Goal: Task Accomplishment & Management: Manage account settings

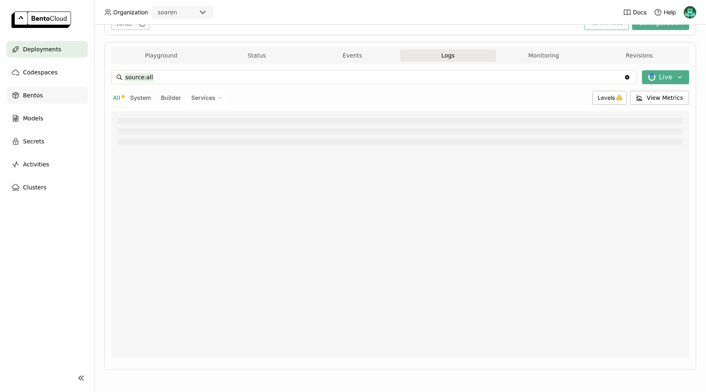
click at [32, 93] on span "Bentos" at bounding box center [33, 95] width 20 height 10
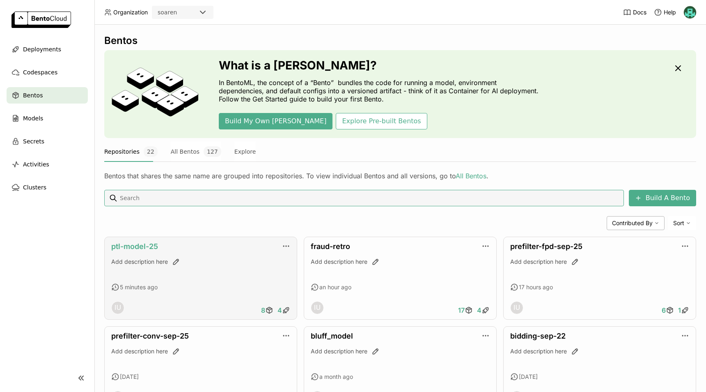
click at [153, 246] on link "ptl-model-25" at bounding box center [134, 246] width 47 height 9
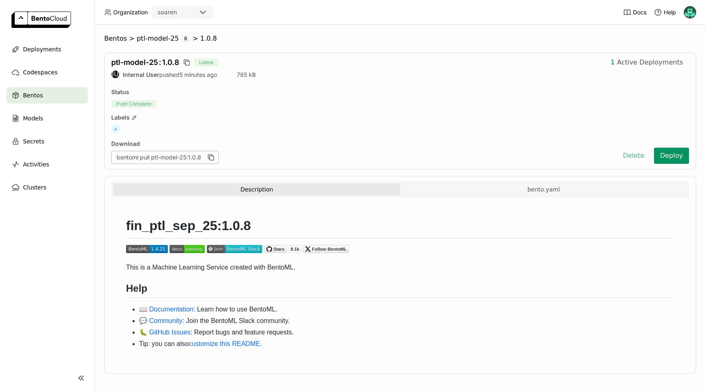
click at [662, 158] on button "Deploy" at bounding box center [671, 155] width 35 height 16
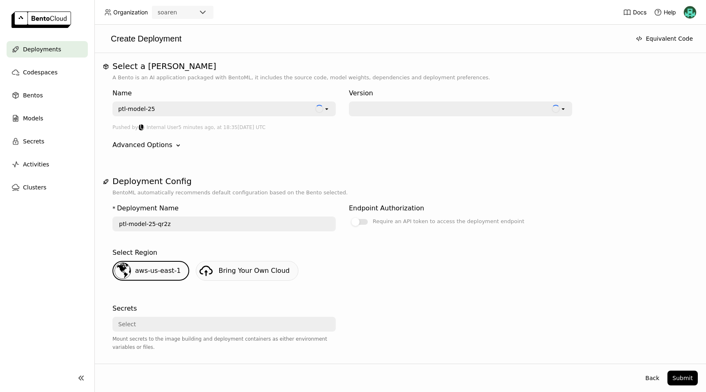
click at [672, 379] on button "Submit" at bounding box center [683, 377] width 30 height 15
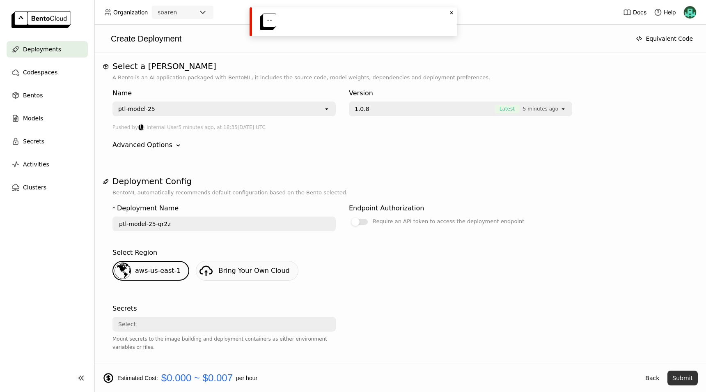
click at [683, 376] on button "Submit" at bounding box center [683, 377] width 30 height 15
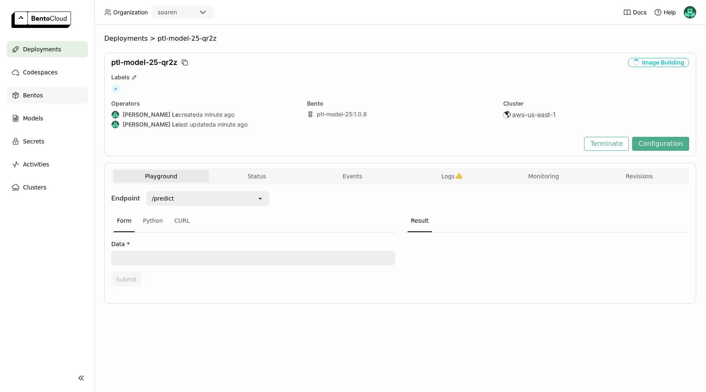
click at [41, 95] on div "Bentos" at bounding box center [47, 95] width 81 height 16
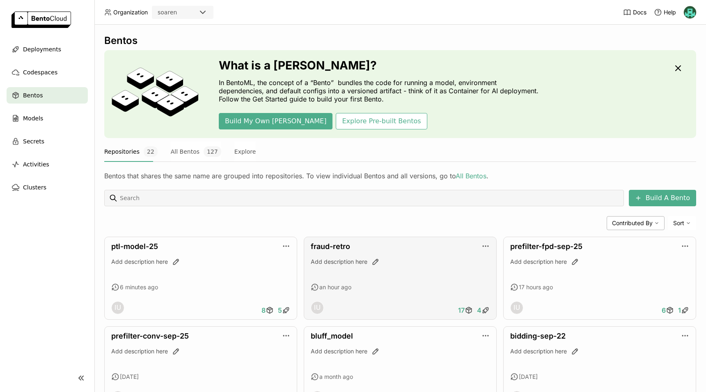
click at [317, 251] on div "fraud-retro Add description here an hour ago IU 17 4" at bounding box center [400, 278] width 193 height 83
click at [320, 248] on link "fraud-retro" at bounding box center [330, 246] width 39 height 9
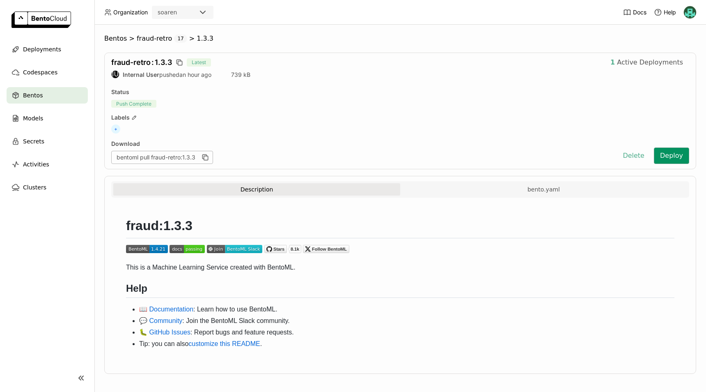
click at [654, 149] on button "Deploy" at bounding box center [671, 155] width 35 height 16
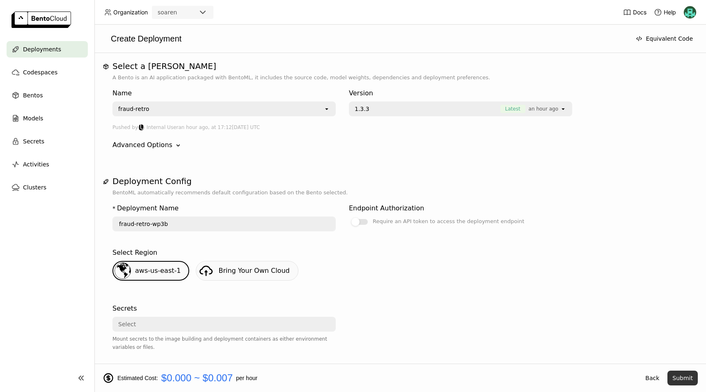
click at [678, 379] on button "Submit" at bounding box center [683, 377] width 30 height 15
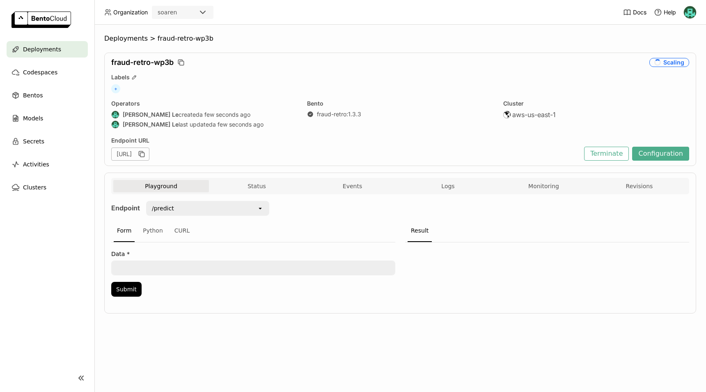
click at [149, 154] on div "https://fraud-retro-wp3b.soaren-aue1.bentoml.ai" at bounding box center [130, 153] width 38 height 13
click at [384, 154] on div "https://fraud-retro-wp3b.soaren-aue1.bentoml.ai" at bounding box center [345, 153] width 469 height 13
click at [448, 189] on span "Logs" at bounding box center [447, 185] width 13 height 7
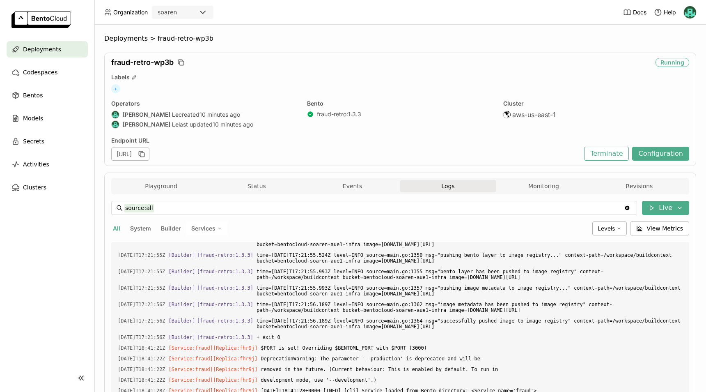
click at [44, 50] on span "Deployments" at bounding box center [42, 49] width 38 height 10
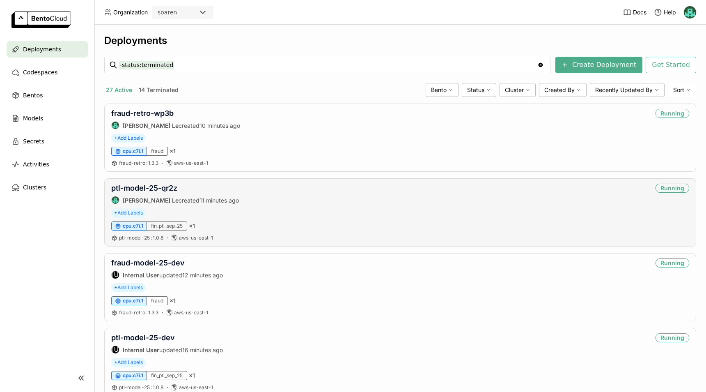
click at [246, 214] on div "+ Add Labels" at bounding box center [400, 212] width 578 height 9
click at [38, 90] on div "Bentos" at bounding box center [47, 95] width 81 height 16
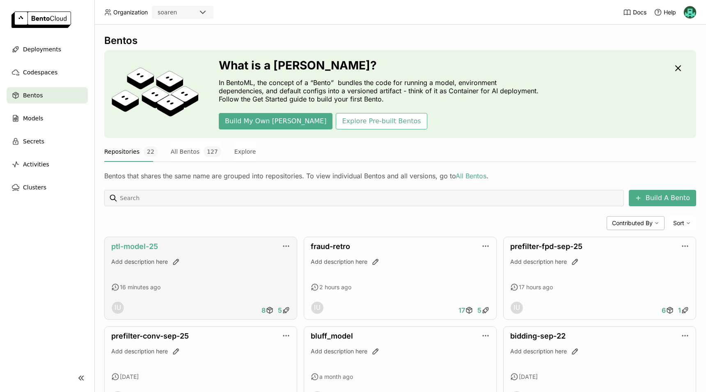
click at [134, 248] on link "ptl-model-25" at bounding box center [134, 246] width 47 height 9
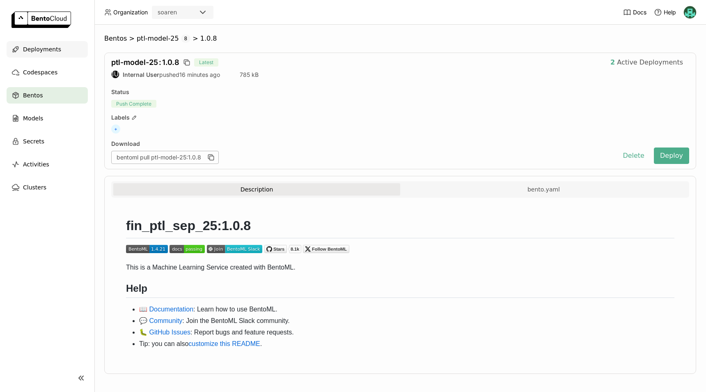
click at [41, 52] on span "Deployments" at bounding box center [42, 49] width 38 height 10
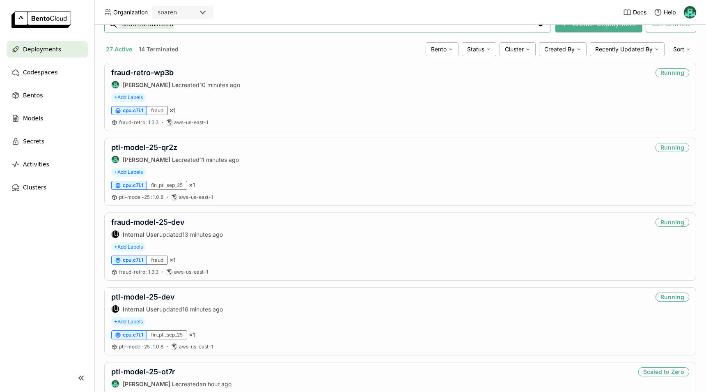
scroll to position [41, 0]
click at [136, 146] on link "ptl-model-25-qr2z" at bounding box center [144, 147] width 66 height 9
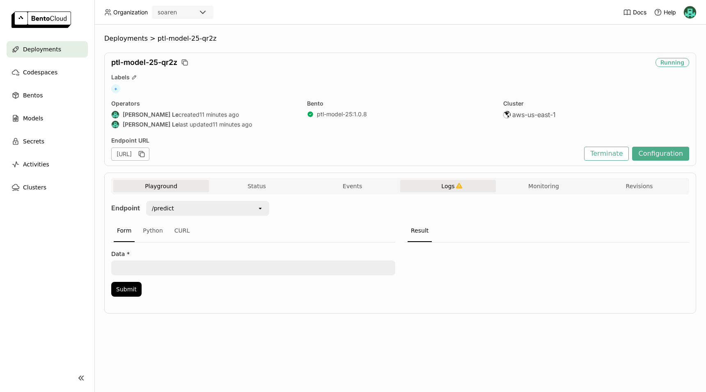
click at [448, 188] on span "Logs" at bounding box center [447, 185] width 13 height 7
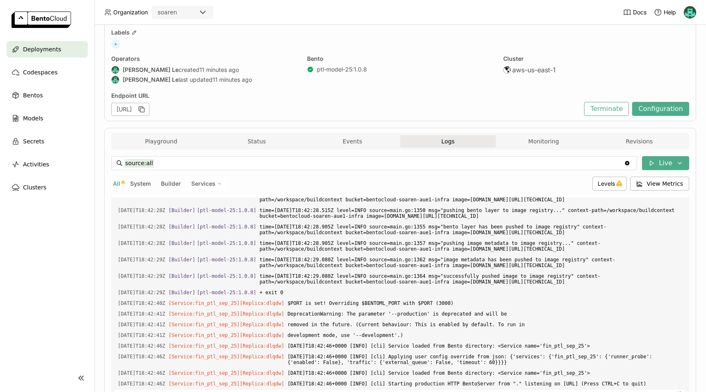
scroll to position [131, 0]
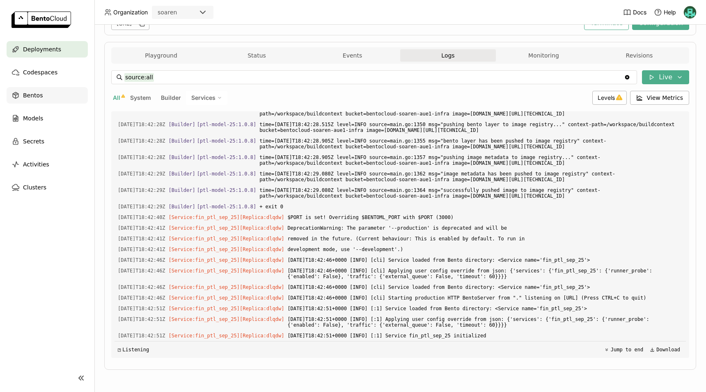
click at [41, 99] on div "Bentos" at bounding box center [47, 95] width 81 height 16
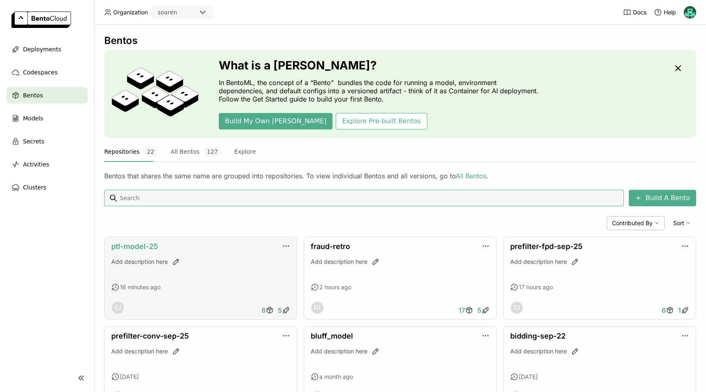
click at [143, 243] on link "ptl-model-25" at bounding box center [134, 246] width 47 height 9
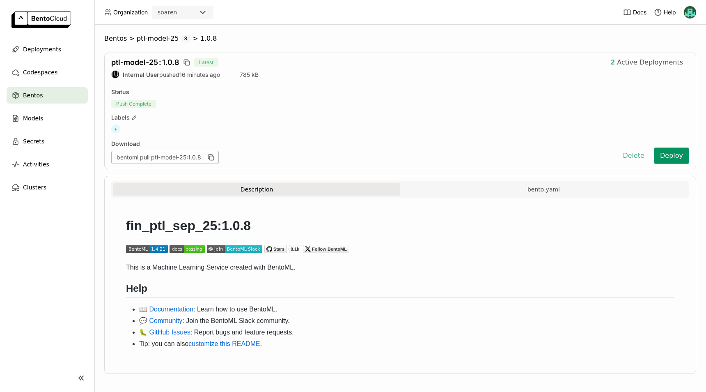
click at [660, 156] on button "Deploy" at bounding box center [671, 155] width 35 height 16
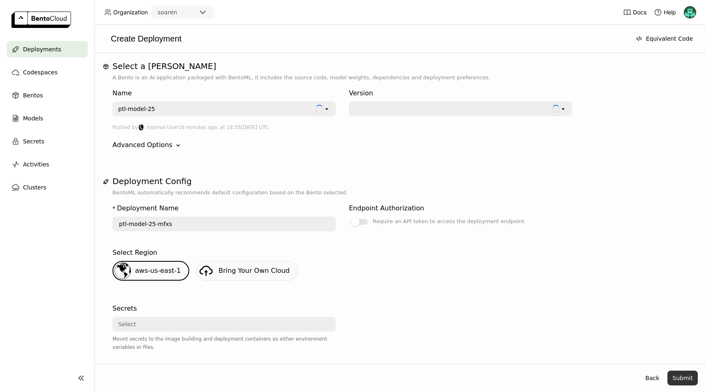
click at [677, 375] on button "Submit" at bounding box center [683, 377] width 30 height 15
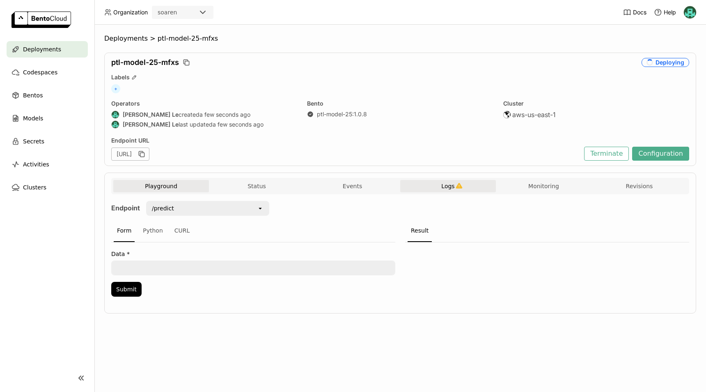
click at [446, 186] on span "Logs" at bounding box center [447, 185] width 13 height 7
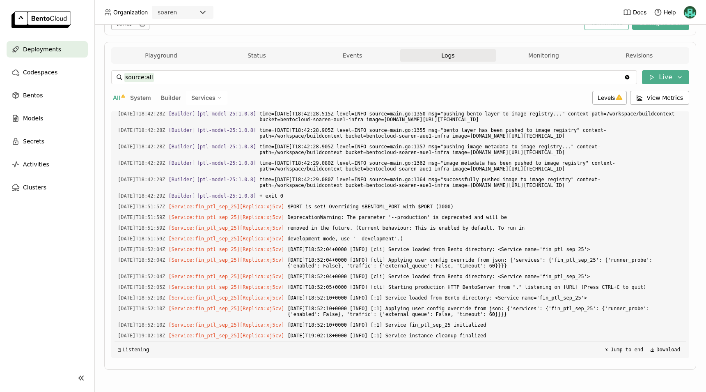
scroll to position [2483, 0]
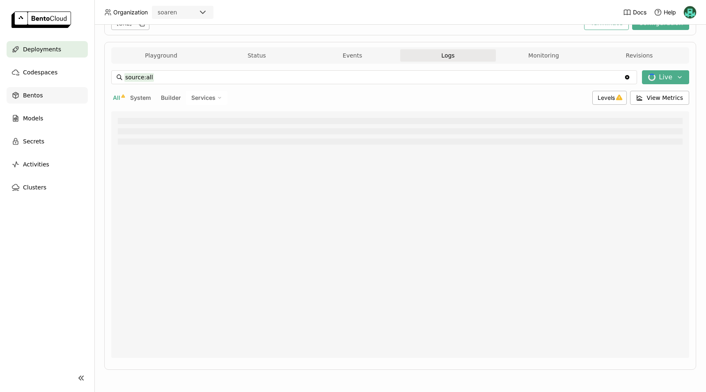
click at [31, 88] on div "Bentos" at bounding box center [47, 95] width 81 height 16
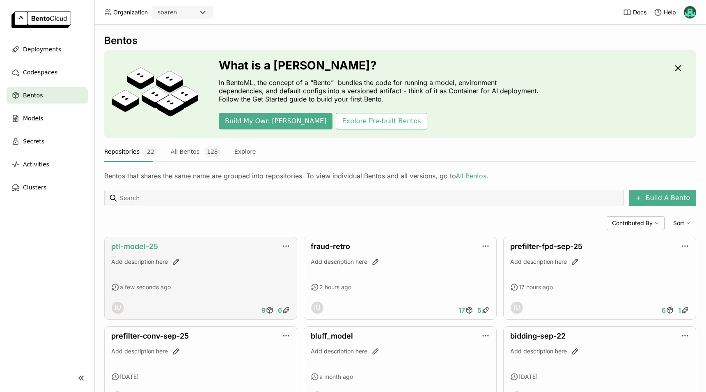
click at [152, 246] on link "ptl-model-25" at bounding box center [134, 246] width 47 height 9
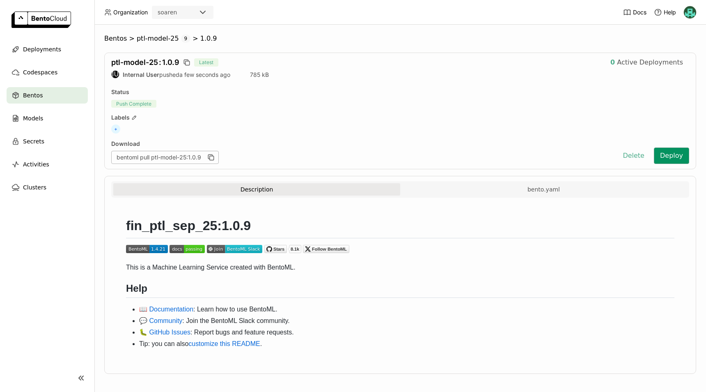
click at [674, 155] on button "Deploy" at bounding box center [671, 155] width 35 height 16
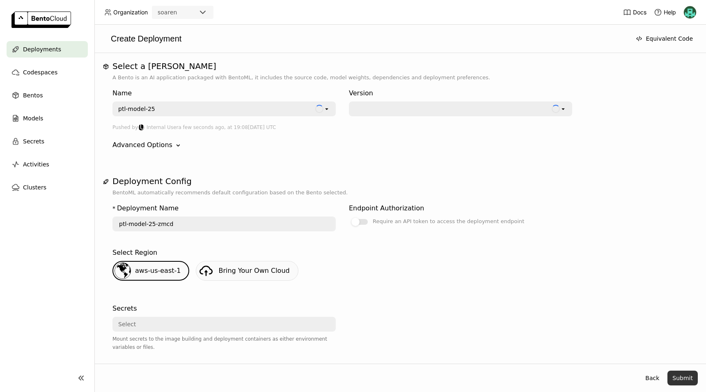
click at [683, 377] on button "Submit" at bounding box center [683, 377] width 30 height 15
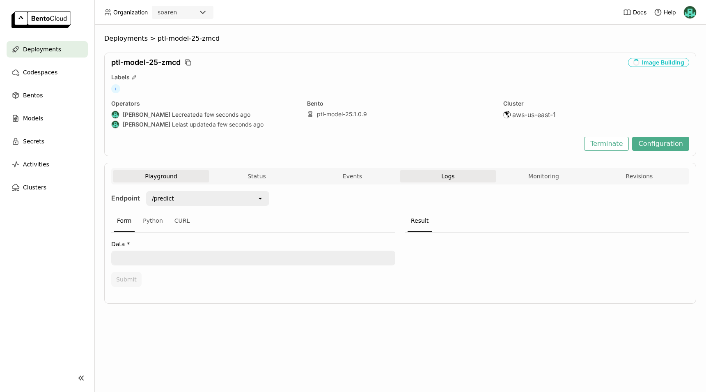
click at [459, 171] on button "Logs" at bounding box center [448, 176] width 96 height 12
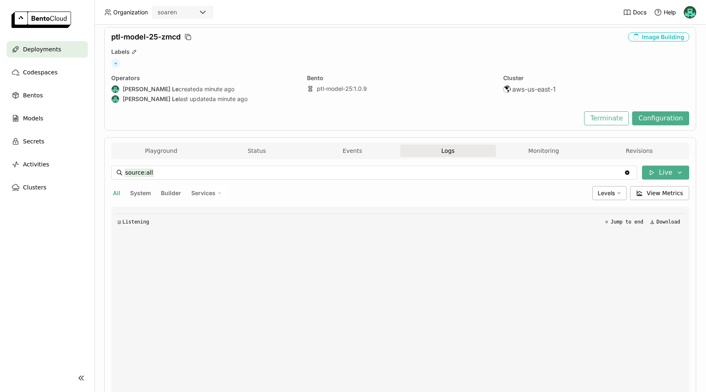
scroll to position [121, 0]
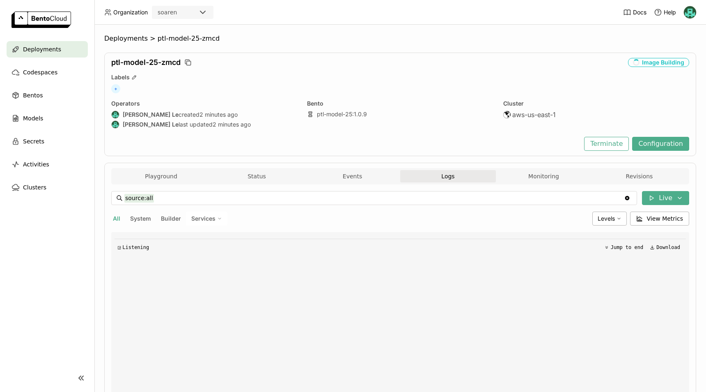
click at [32, 55] on div "Deployments" at bounding box center [47, 49] width 81 height 16
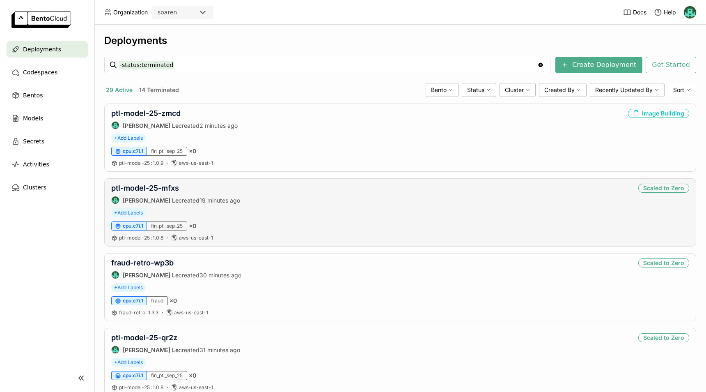
click at [648, 187] on div "Scaled to Zero" at bounding box center [664, 188] width 51 height 9
click at [657, 186] on div "Scaled to Zero" at bounding box center [664, 188] width 51 height 9
click at [129, 189] on link "ptl-model-25-mfxs" at bounding box center [145, 188] width 68 height 9
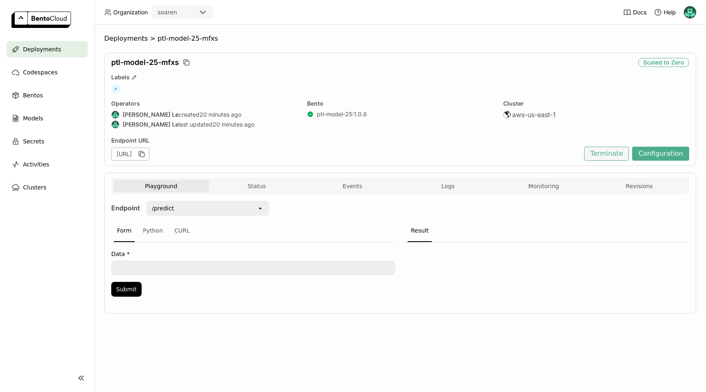
click at [601, 147] on button "Terminate" at bounding box center [606, 154] width 45 height 14
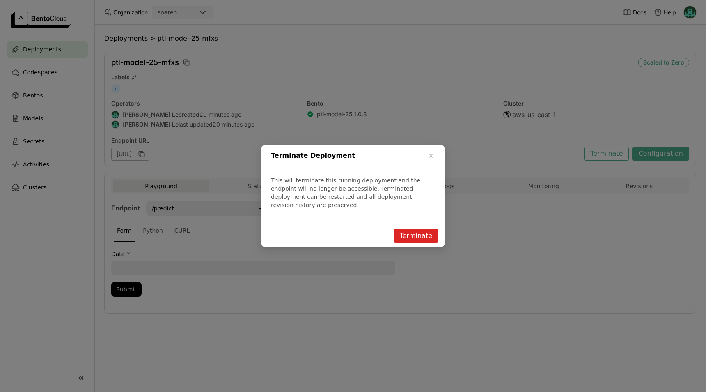
click at [424, 229] on button "Terminate" at bounding box center [416, 236] width 45 height 14
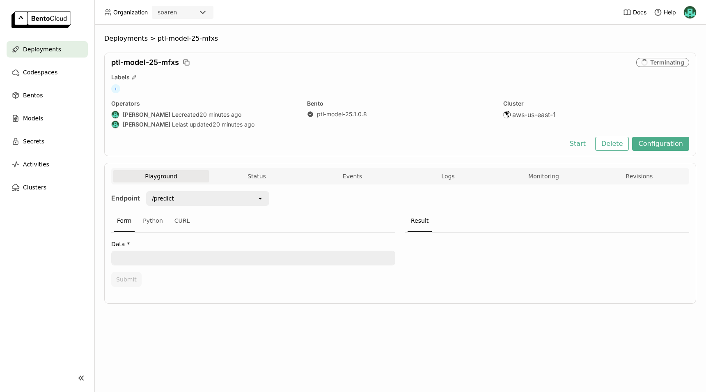
click at [34, 52] on span "Deployments" at bounding box center [42, 49] width 38 height 10
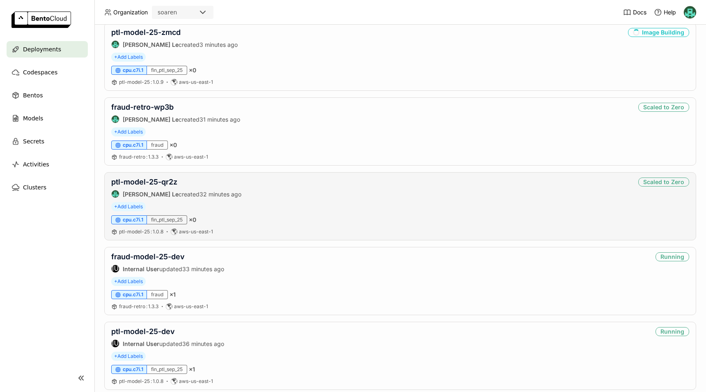
scroll to position [81, 0]
click at [166, 185] on link "ptl-model-25-qr2z" at bounding box center [144, 181] width 66 height 9
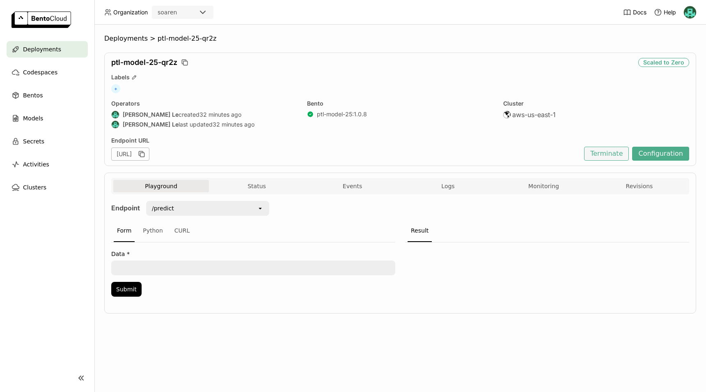
click at [625, 148] on button "Terminate" at bounding box center [606, 154] width 45 height 14
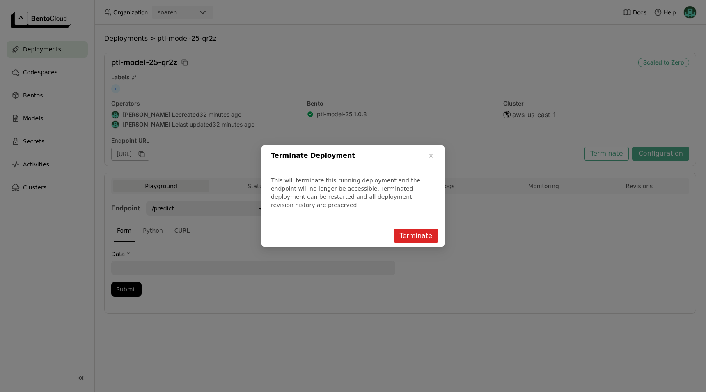
click at [401, 229] on button "Terminate" at bounding box center [416, 236] width 45 height 14
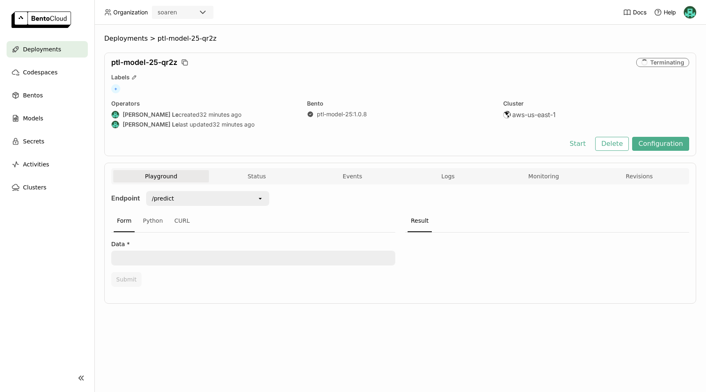
click at [40, 51] on span "Deployments" at bounding box center [42, 49] width 38 height 10
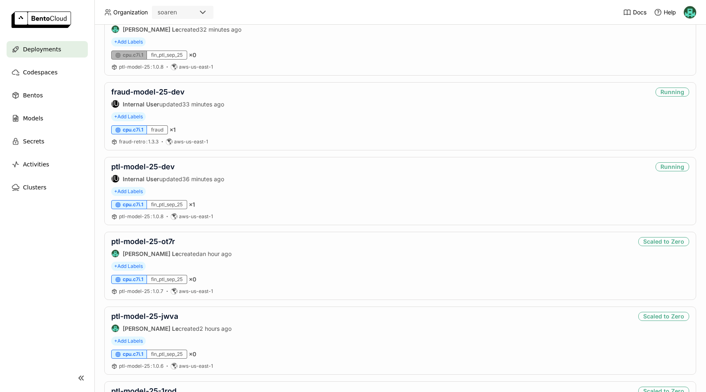
scroll to position [246, 0]
click at [151, 163] on link "ptl-model-25-dev" at bounding box center [143, 166] width 64 height 9
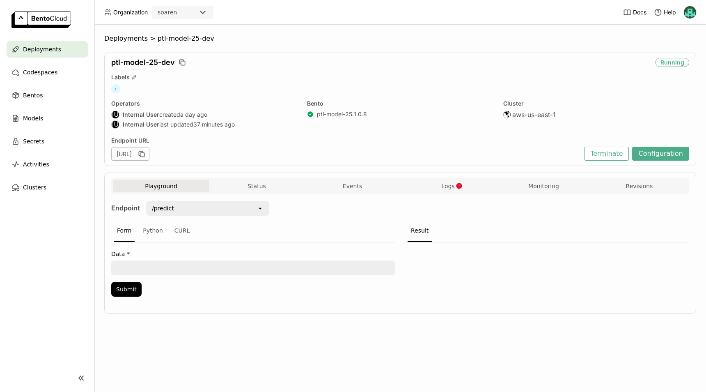
click at [48, 46] on span "Deployments" at bounding box center [42, 49] width 38 height 10
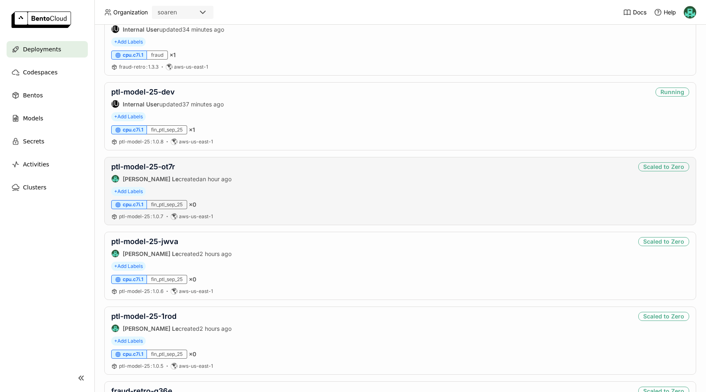
scroll to position [246, 0]
click at [146, 168] on link "ptl-model-25-ot7r" at bounding box center [143, 166] width 64 height 9
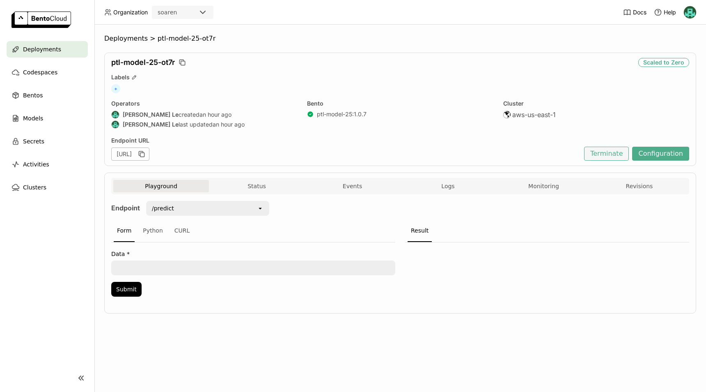
click at [603, 154] on button "Terminate" at bounding box center [606, 154] width 45 height 14
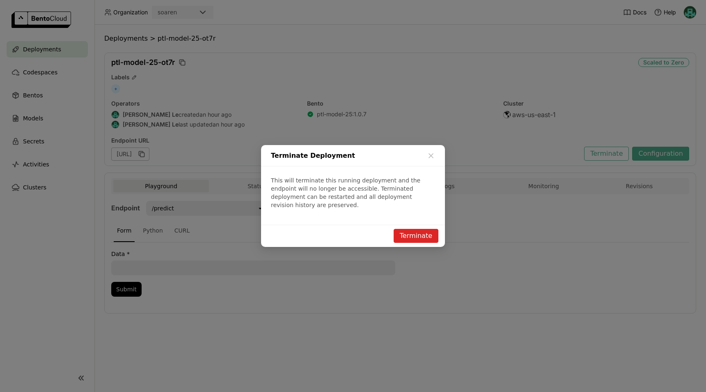
click at [425, 232] on button "Terminate" at bounding box center [416, 236] width 45 height 14
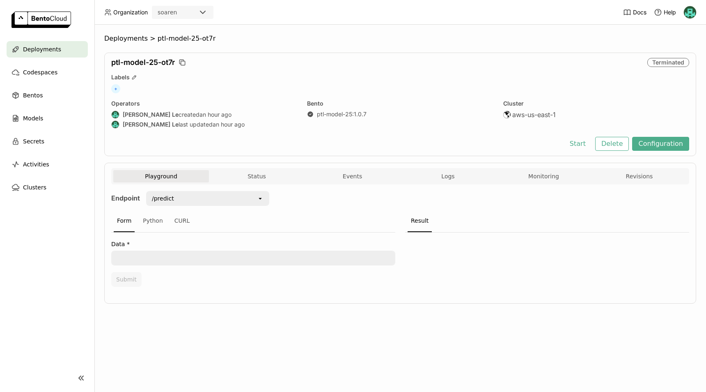
click at [46, 53] on span "Deployments" at bounding box center [42, 49] width 38 height 10
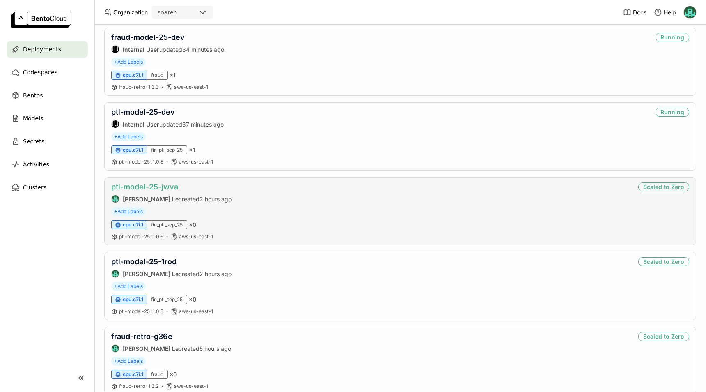
click at [149, 185] on link "ptl-model-25-jwva" at bounding box center [144, 186] width 67 height 9
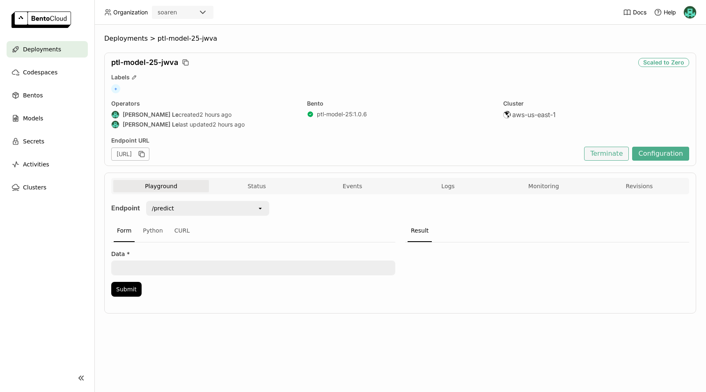
click at [611, 152] on button "Terminate" at bounding box center [606, 154] width 45 height 14
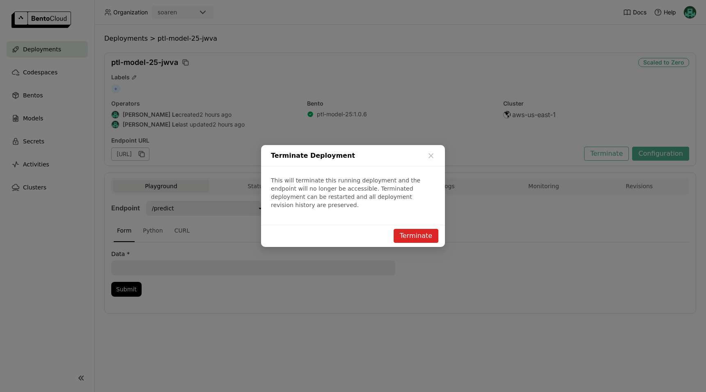
click at [423, 229] on button "Terminate" at bounding box center [416, 236] width 45 height 14
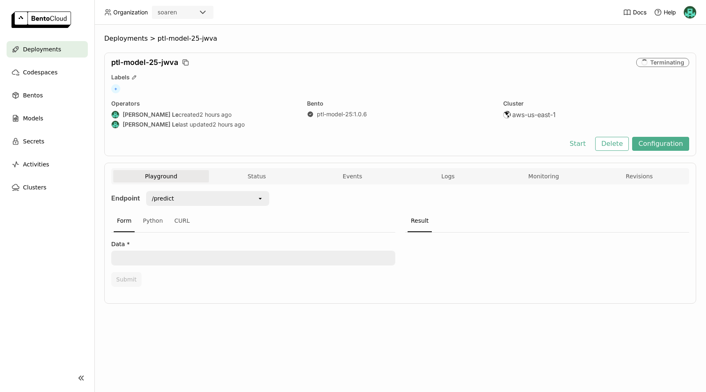
click at [48, 53] on span "Deployments" at bounding box center [42, 49] width 38 height 10
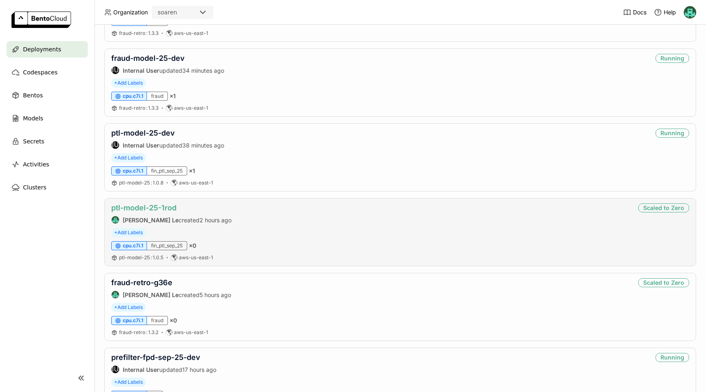
click at [147, 206] on link "ptl-model-25-1rod" at bounding box center [143, 207] width 65 height 9
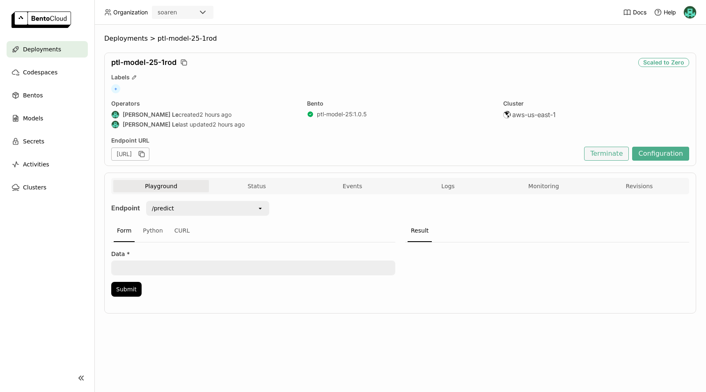
click at [616, 148] on button "Terminate" at bounding box center [606, 154] width 45 height 14
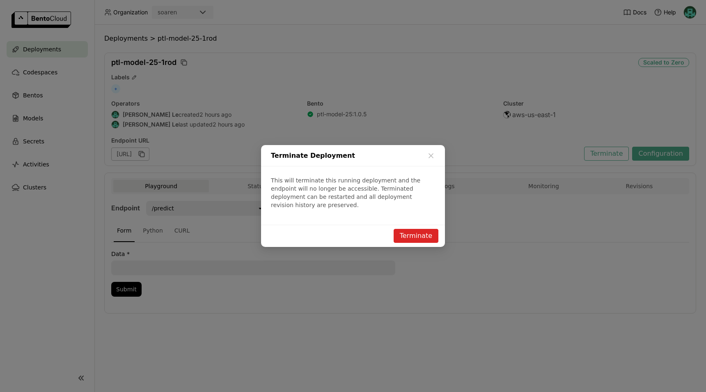
click at [415, 229] on button "Terminate" at bounding box center [416, 236] width 45 height 14
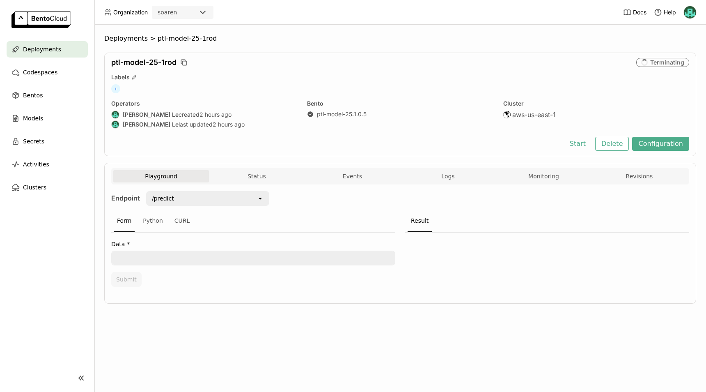
click at [52, 52] on span "Deployments" at bounding box center [42, 49] width 38 height 10
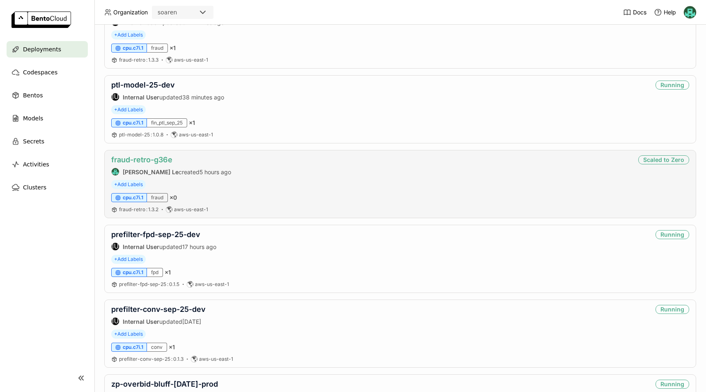
click at [146, 156] on link "fraud-retro-g36e" at bounding box center [141, 159] width 61 height 9
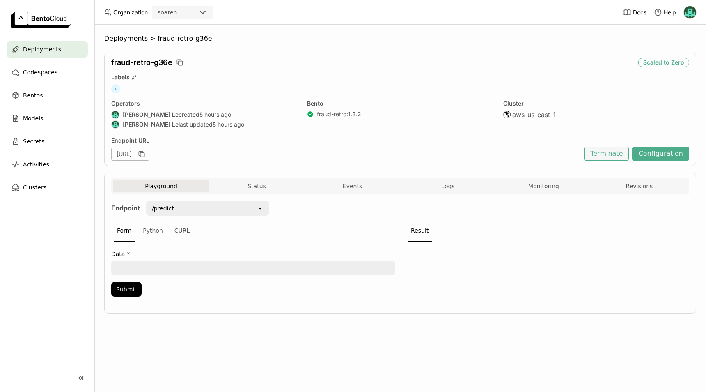
click at [603, 152] on button "Terminate" at bounding box center [606, 154] width 45 height 14
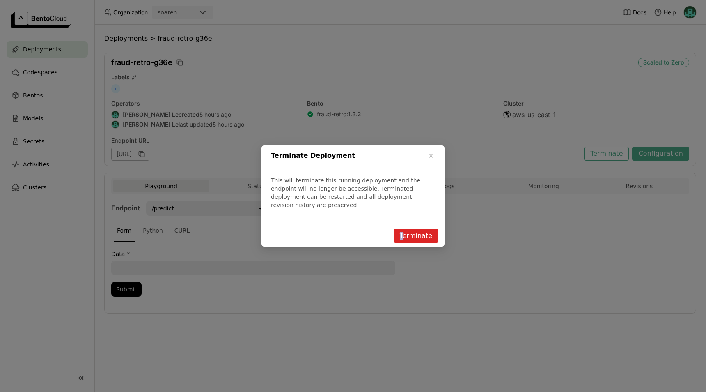
drag, startPoint x: 396, startPoint y: 232, endPoint x: 408, endPoint y: 231, distance: 12.3
click at [408, 231] on div "Terminate" at bounding box center [353, 236] width 184 height 22
click at [408, 231] on button "Terminate" at bounding box center [416, 236] width 45 height 14
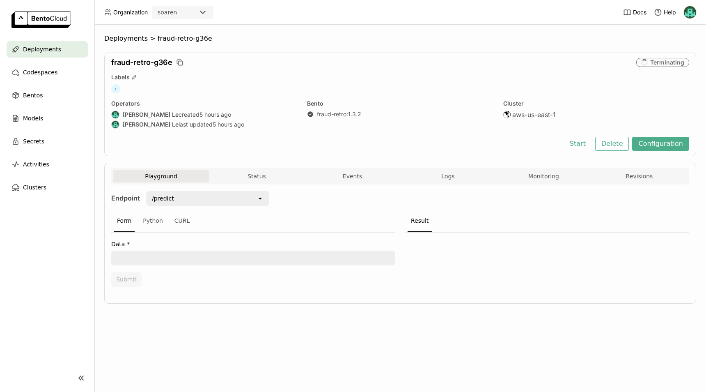
click at [51, 52] on span "Deployments" at bounding box center [42, 49] width 38 height 10
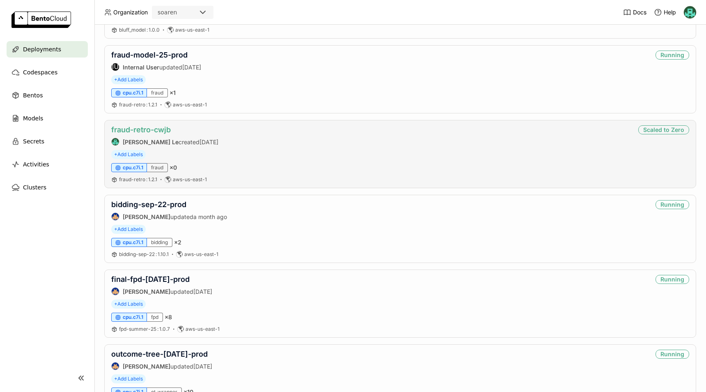
click at [150, 132] on link "fraud-retro-cwjb" at bounding box center [141, 129] width 60 height 9
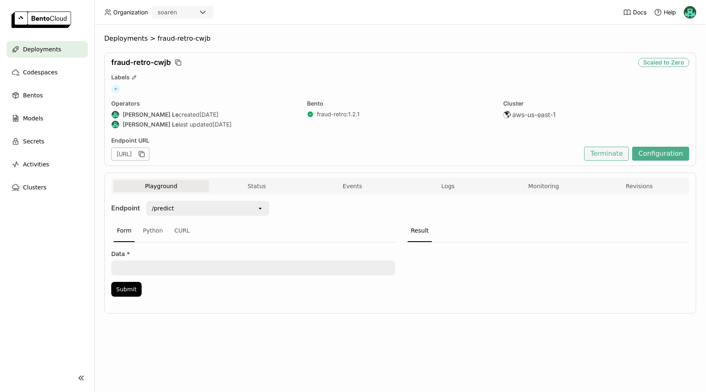
click at [616, 152] on button "Terminate" at bounding box center [606, 154] width 45 height 14
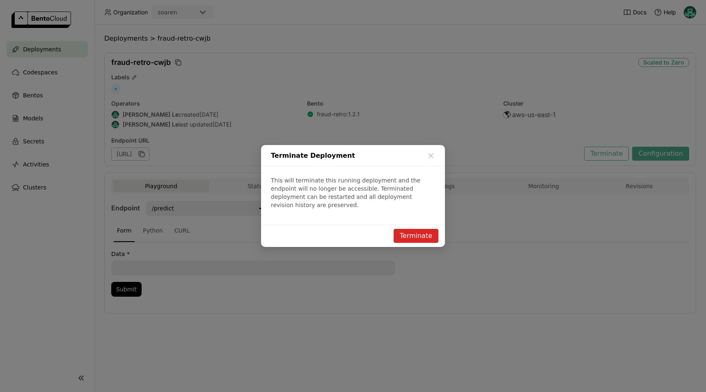
click at [415, 229] on button "Terminate" at bounding box center [416, 236] width 45 height 14
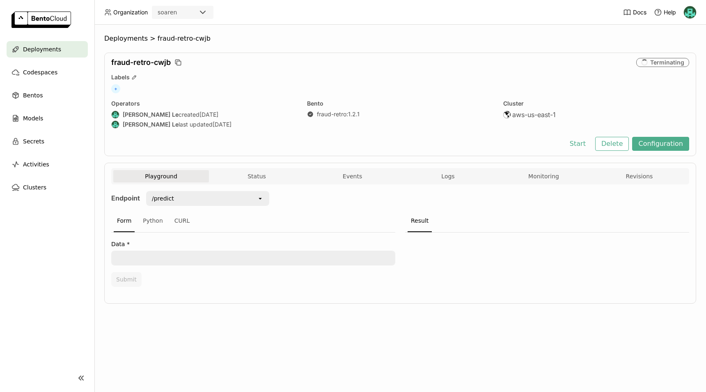
click at [36, 53] on span "Deployments" at bounding box center [42, 49] width 38 height 10
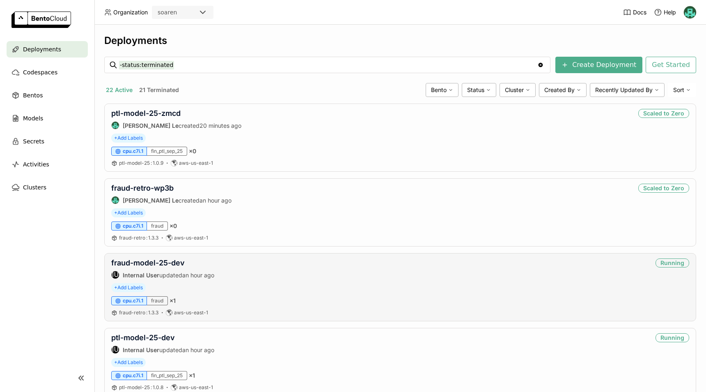
scroll to position [41, 0]
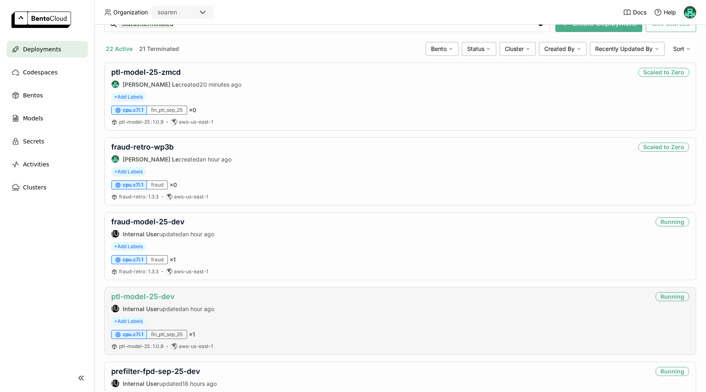
click at [151, 295] on link "ptl-model-25-dev" at bounding box center [143, 296] width 64 height 9
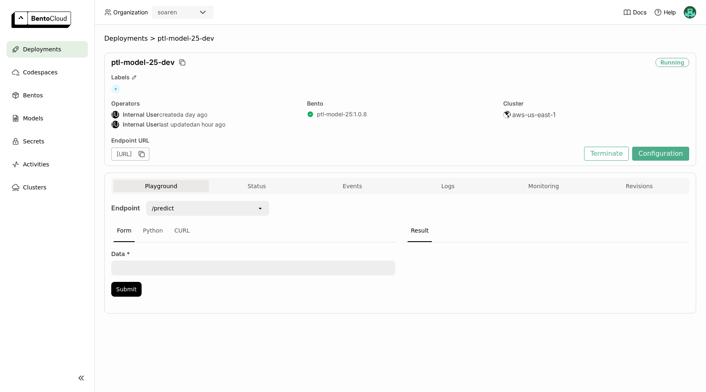
click at [132, 366] on div "Deployments > ptl-model-25-dev ptl-model-25-dev Running Labels + Operators IU I…" at bounding box center [400, 208] width 612 height 367
click at [453, 190] on button "Logs" at bounding box center [448, 186] width 96 height 12
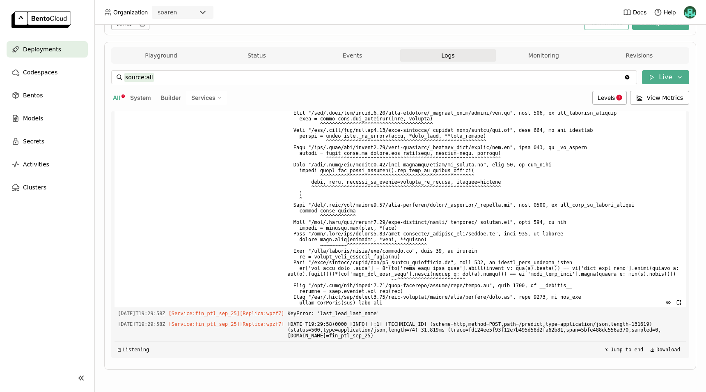
scroll to position [2930, 0]
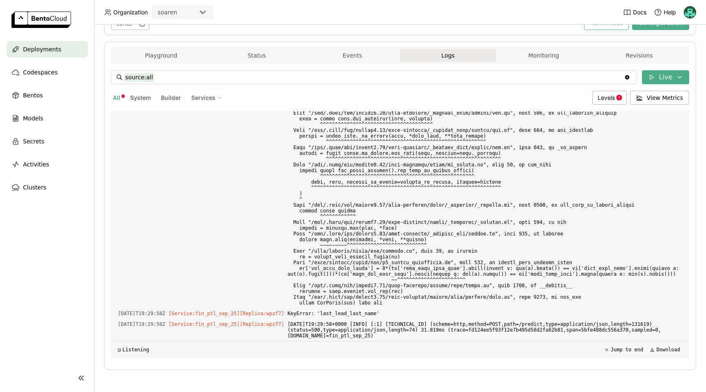
click at [97, 343] on div "Deployments > ptl-model-25-dev ptl-model-25-dev Running Labels + Operators IU I…" at bounding box center [400, 208] width 612 height 367
click at [361, 317] on span "KeyError: 'last_lead_last_name'" at bounding box center [484, 313] width 395 height 9
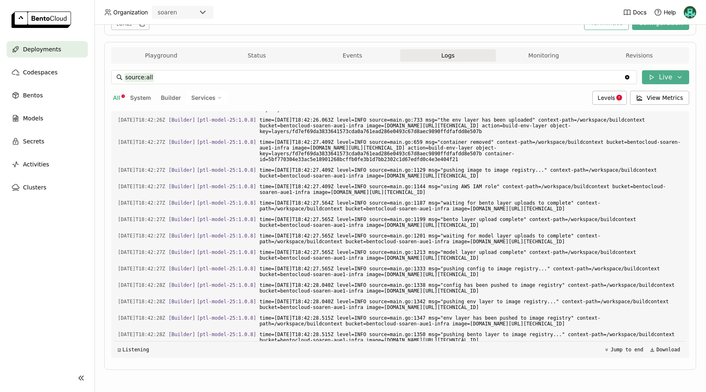
scroll to position [1986, 0]
click at [50, 51] on span "Deployments" at bounding box center [42, 49] width 38 height 10
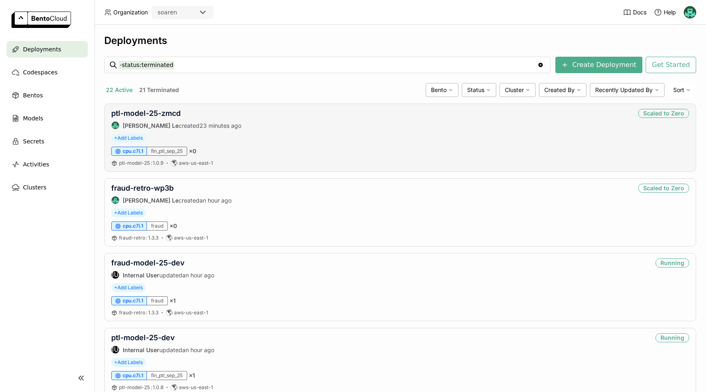
click at [265, 133] on div "ptl-model-25-zmcd [PERSON_NAME] created 23 minutes ago Scaled to Zero + Add Lab…" at bounding box center [400, 137] width 592 height 68
click at [176, 115] on link "ptl-model-25-zmcd" at bounding box center [145, 113] width 69 height 9
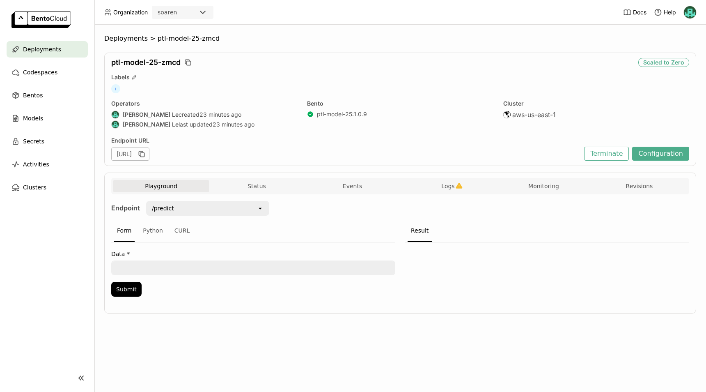
click at [648, 62] on div "Scaled to Zero" at bounding box center [664, 62] width 51 height 9
click at [463, 181] on button "Logs" at bounding box center [448, 186] width 96 height 12
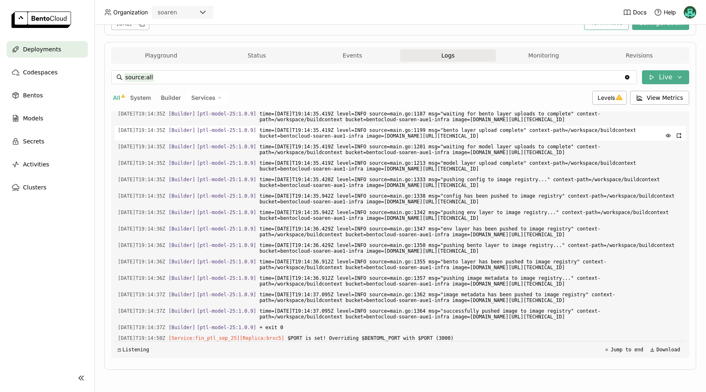
scroll to position [2340, 0]
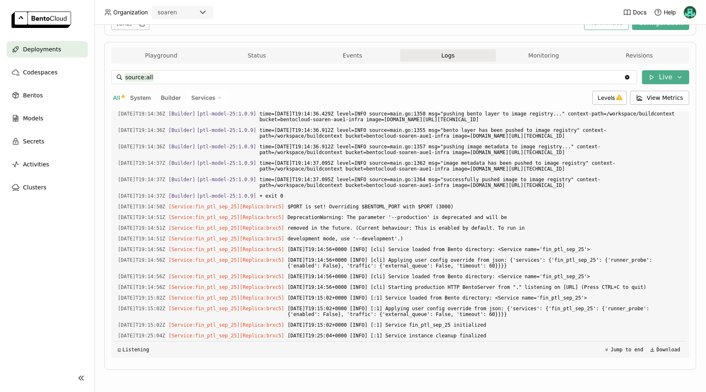
click at [105, 252] on div "Playground Status Events Logs Monitoring Revisions Endpoint /predict open Form …" at bounding box center [400, 206] width 592 height 328
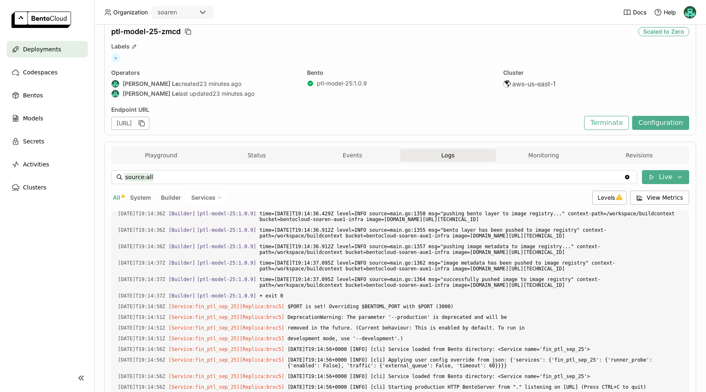
scroll to position [0, 0]
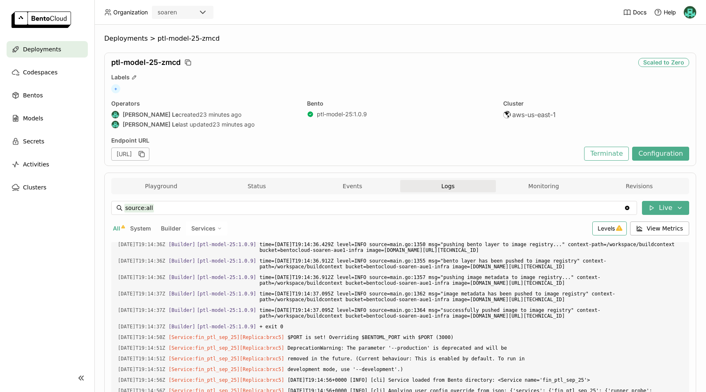
click at [598, 226] on span "Levels" at bounding box center [606, 228] width 17 height 7
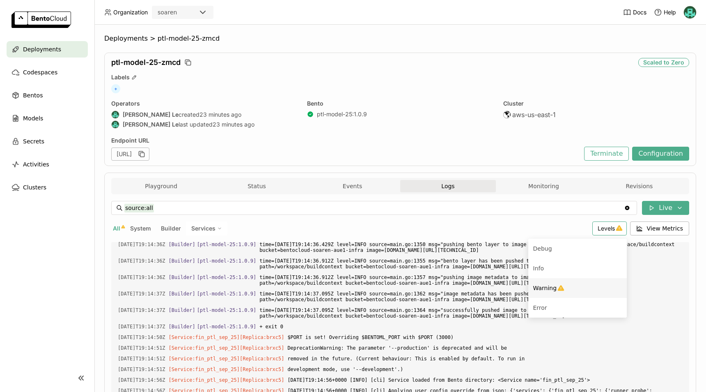
click at [558, 290] on icon "Menu" at bounding box center [561, 288] width 7 height 6
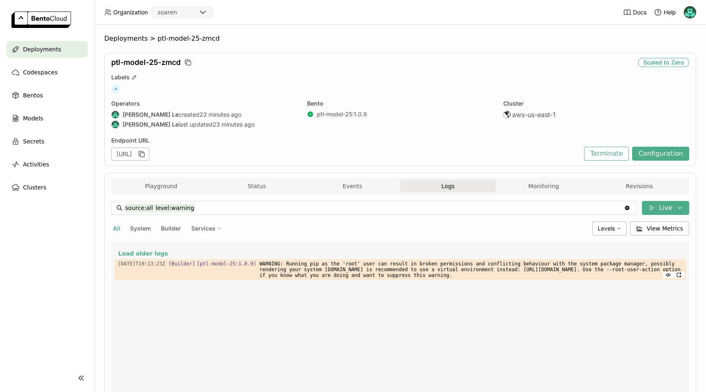
click at [381, 271] on span "WARNING: Running pip as the 'root' user can result in broken permissions and co…" at bounding box center [471, 269] width 423 height 21
click at [414, 269] on span "WARNING: Running pip as the 'root' user can result in broken permissions and co…" at bounding box center [471, 269] width 423 height 21
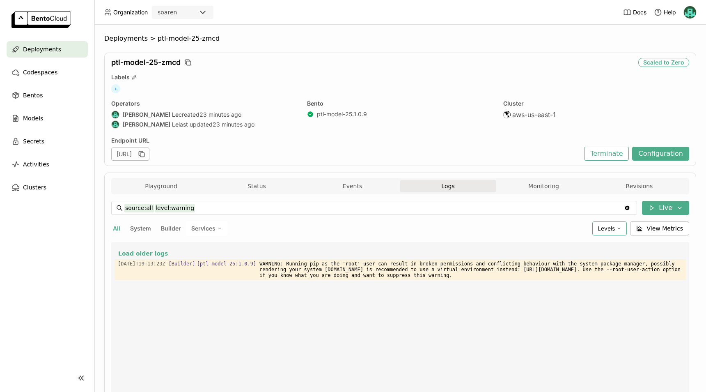
click at [609, 227] on span "Levels" at bounding box center [606, 228] width 17 height 7
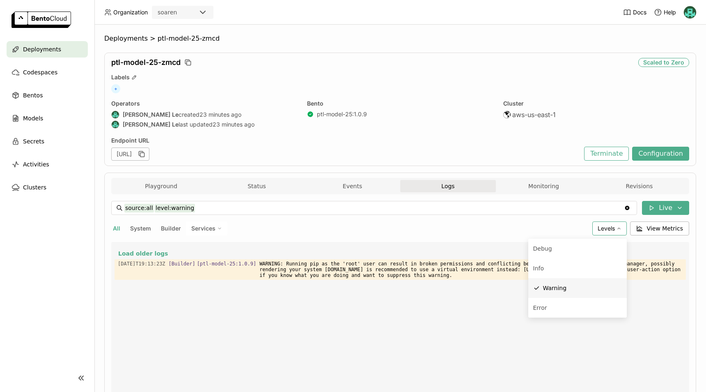
click at [575, 287] on div "Warning" at bounding box center [582, 288] width 79 height 10
type input "source:all"
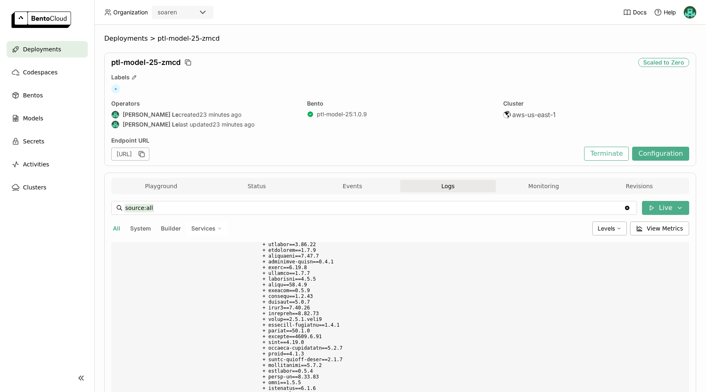
click at [105, 311] on div "Playground Status Events Logs Monitoring Revisions Endpoint /predict open Form …" at bounding box center [400, 336] width 592 height 328
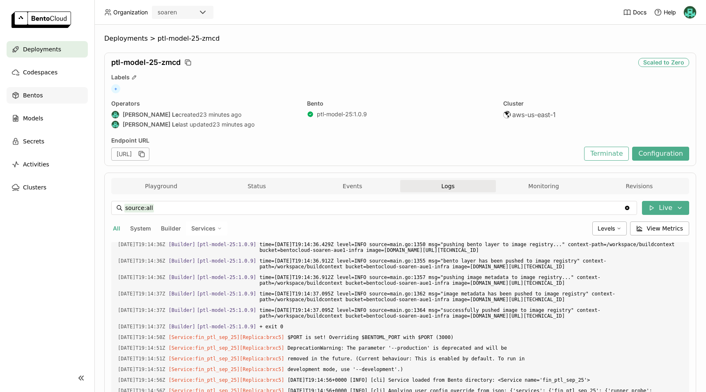
click at [35, 96] on span "Bentos" at bounding box center [33, 95] width 20 height 10
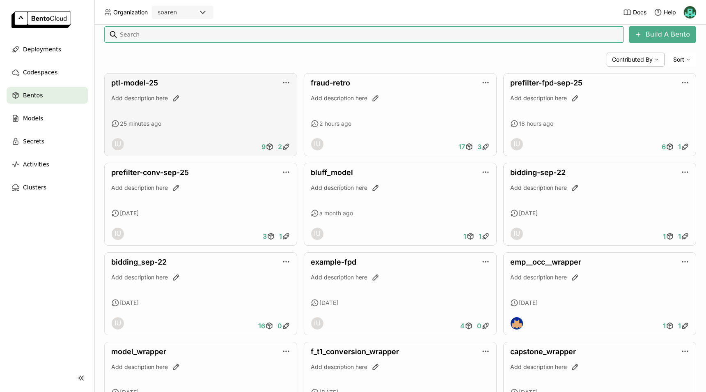
scroll to position [164, 0]
click at [126, 84] on link "ptl-model-25" at bounding box center [134, 82] width 47 height 9
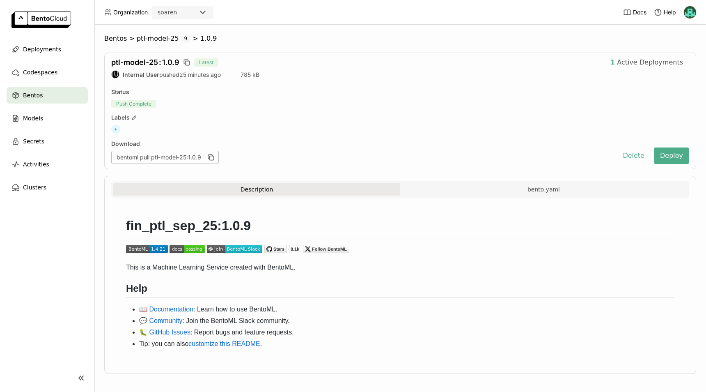
click at [535, 120] on div "Labels" at bounding box center [400, 117] width 578 height 7
click at [648, 59] on span "Active Deployments" at bounding box center [650, 62] width 66 height 8
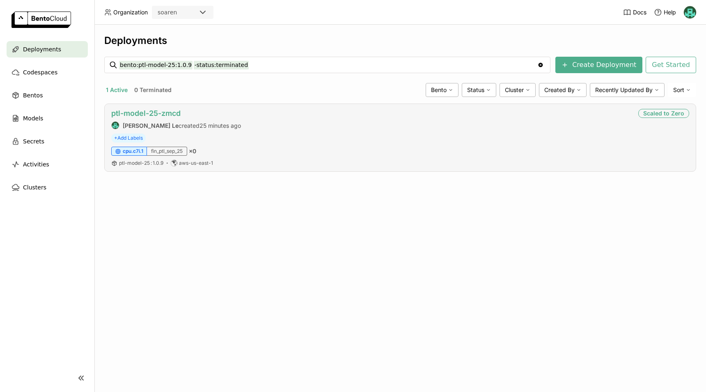
click at [149, 110] on link "ptl-model-25-zmcd" at bounding box center [145, 113] width 69 height 9
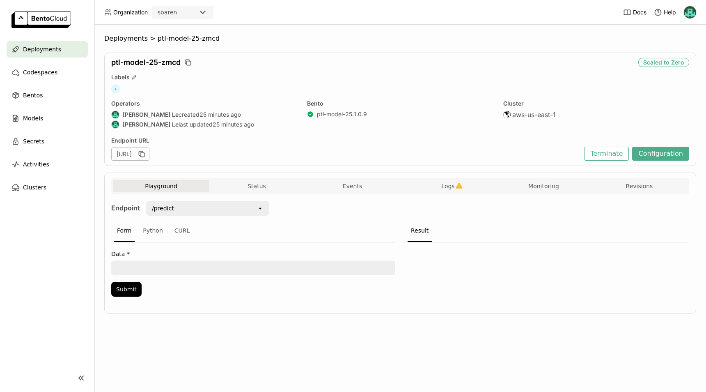
click at [41, 42] on div "Deployments" at bounding box center [47, 49] width 81 height 16
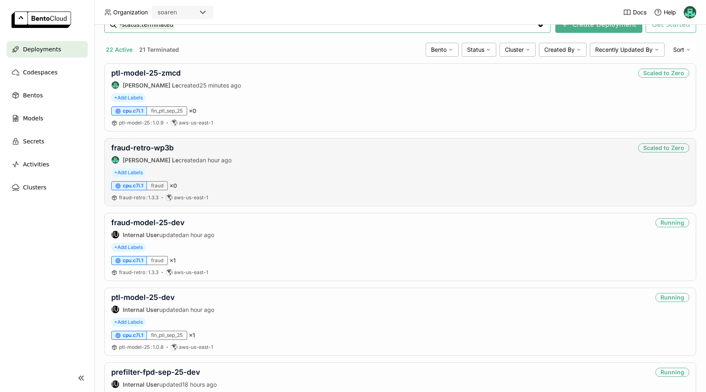
scroll to position [41, 0]
click at [174, 259] on span "× 1" at bounding box center [173, 259] width 6 height 7
click at [159, 225] on link "fraud-model-25-dev" at bounding box center [148, 222] width 74 height 9
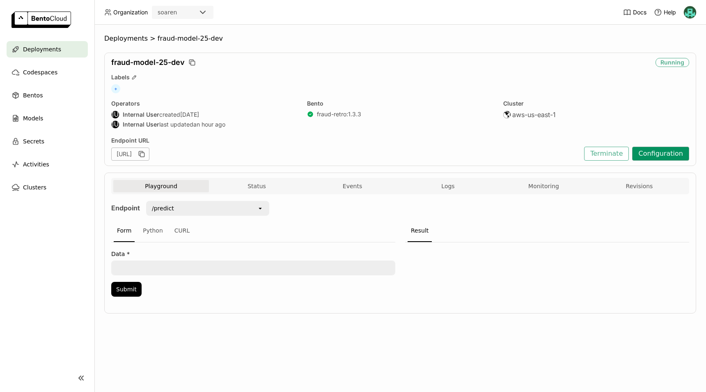
click at [648, 156] on button "Configuration" at bounding box center [660, 154] width 57 height 14
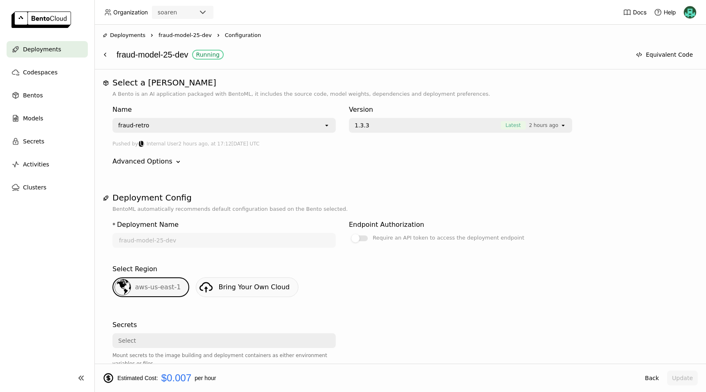
click at [648, 156] on div "Advanced Options Down" at bounding box center [401, 161] width 576 height 10
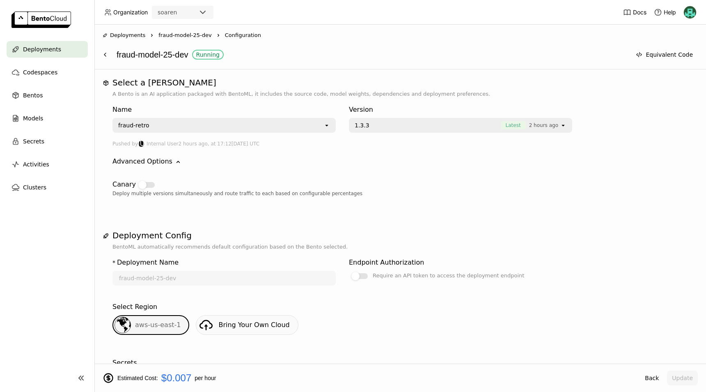
click at [53, 48] on span "Deployments" at bounding box center [42, 49] width 38 height 10
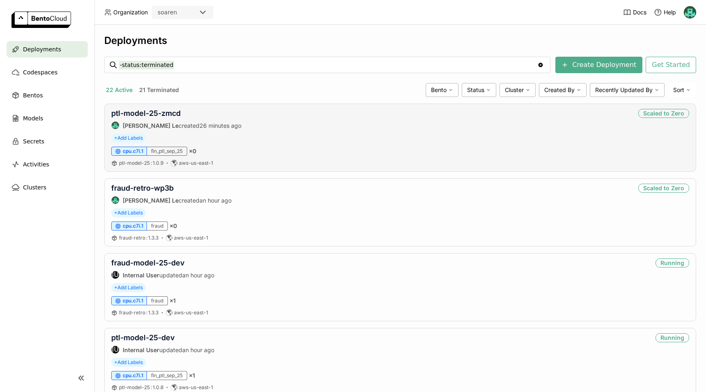
click at [171, 108] on div "ptl-model-25-zmcd [PERSON_NAME] Le created 26 minutes ago Scaled to Zero + Add …" at bounding box center [400, 137] width 592 height 68
click at [173, 116] on link "ptl-model-25-zmcd" at bounding box center [145, 113] width 69 height 9
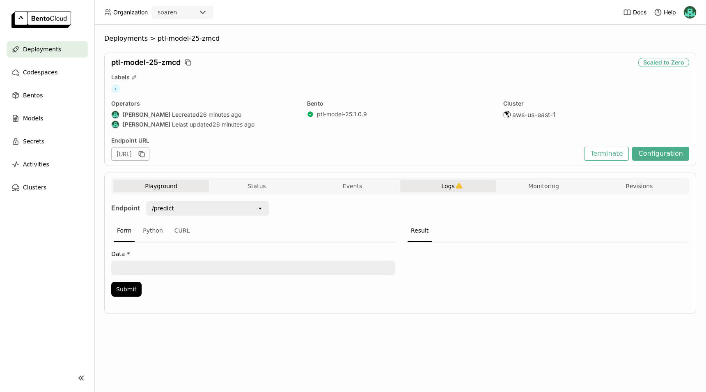
click at [452, 182] on button "Logs" at bounding box center [448, 186] width 96 height 12
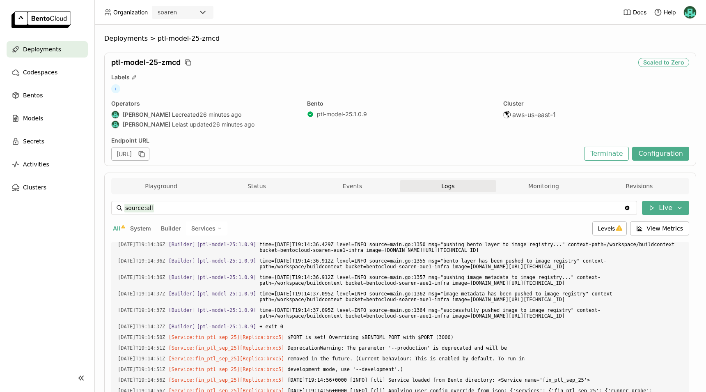
scroll to position [2340, 0]
click at [657, 154] on button "Configuration" at bounding box center [660, 154] width 57 height 14
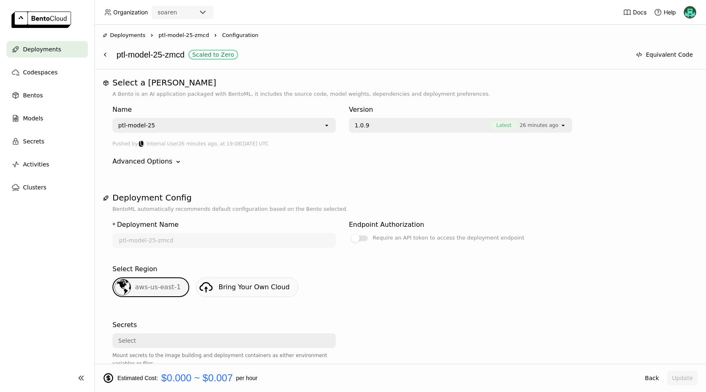
click at [331, 121] on div "open" at bounding box center [329, 125] width 11 height 13
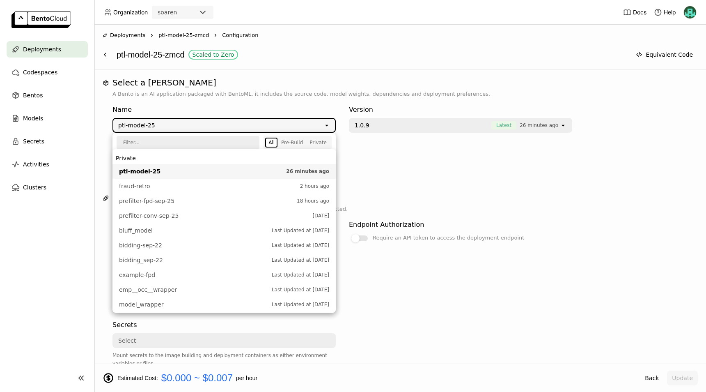
click at [376, 172] on div "Name ptl-model-25 open Version 1.0.9 Latest 26 minutes ago open Pushed by IU In…" at bounding box center [401, 135] width 576 height 75
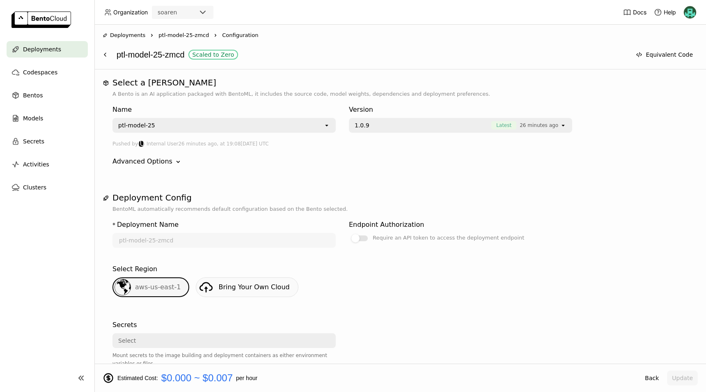
click at [589, 192] on div "Select a Bento A Bento is an AI application packaged with BentoML, it includes …" at bounding box center [400, 385] width 595 height 615
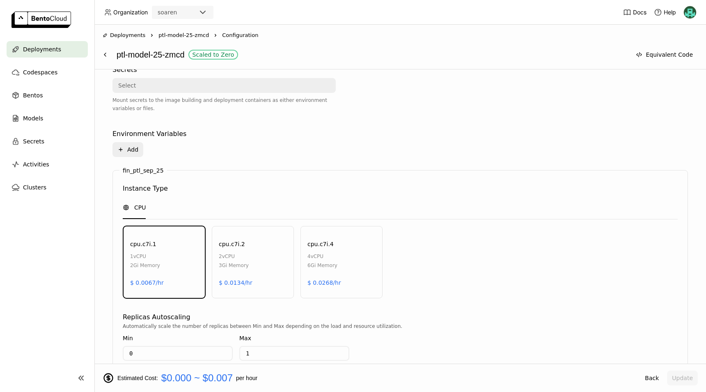
scroll to position [357, 0]
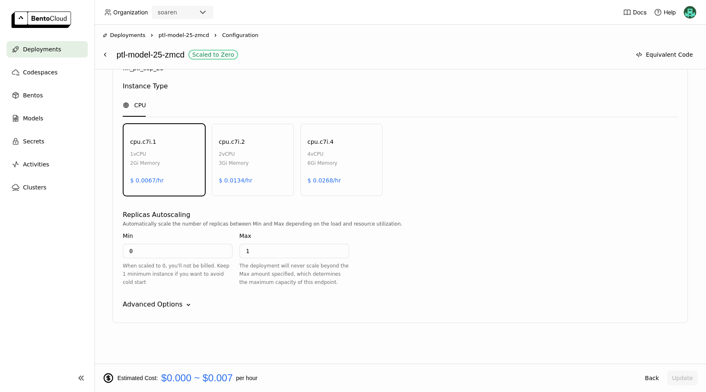
click at [59, 49] on div "Deployments" at bounding box center [47, 49] width 81 height 16
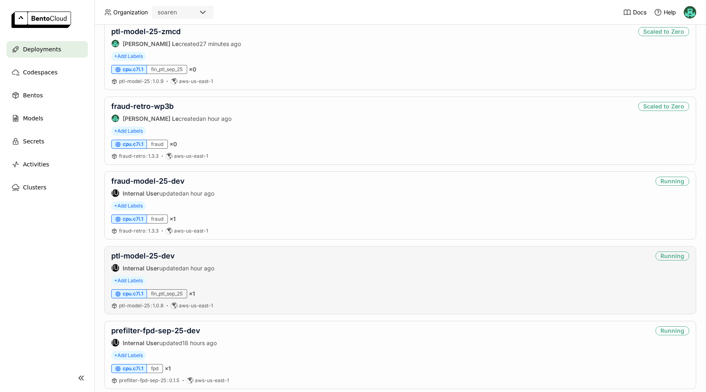
scroll to position [82, 0]
click at [657, 256] on div "Running" at bounding box center [673, 255] width 34 height 9
click at [166, 254] on link "ptl-model-25-dev" at bounding box center [143, 255] width 64 height 9
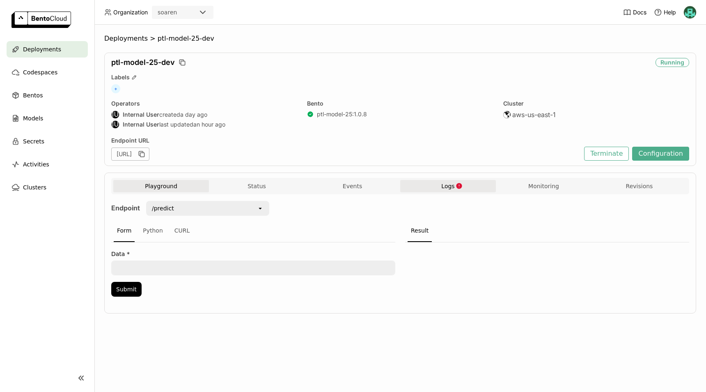
click at [452, 192] on button "Logs" at bounding box center [448, 186] width 96 height 12
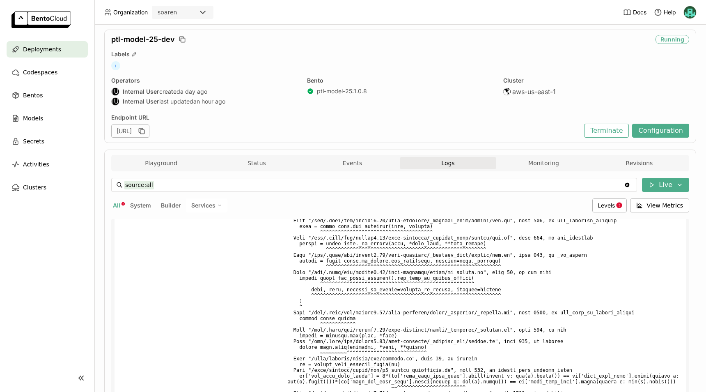
scroll to position [131, 0]
